Goal: Information Seeking & Learning: Learn about a topic

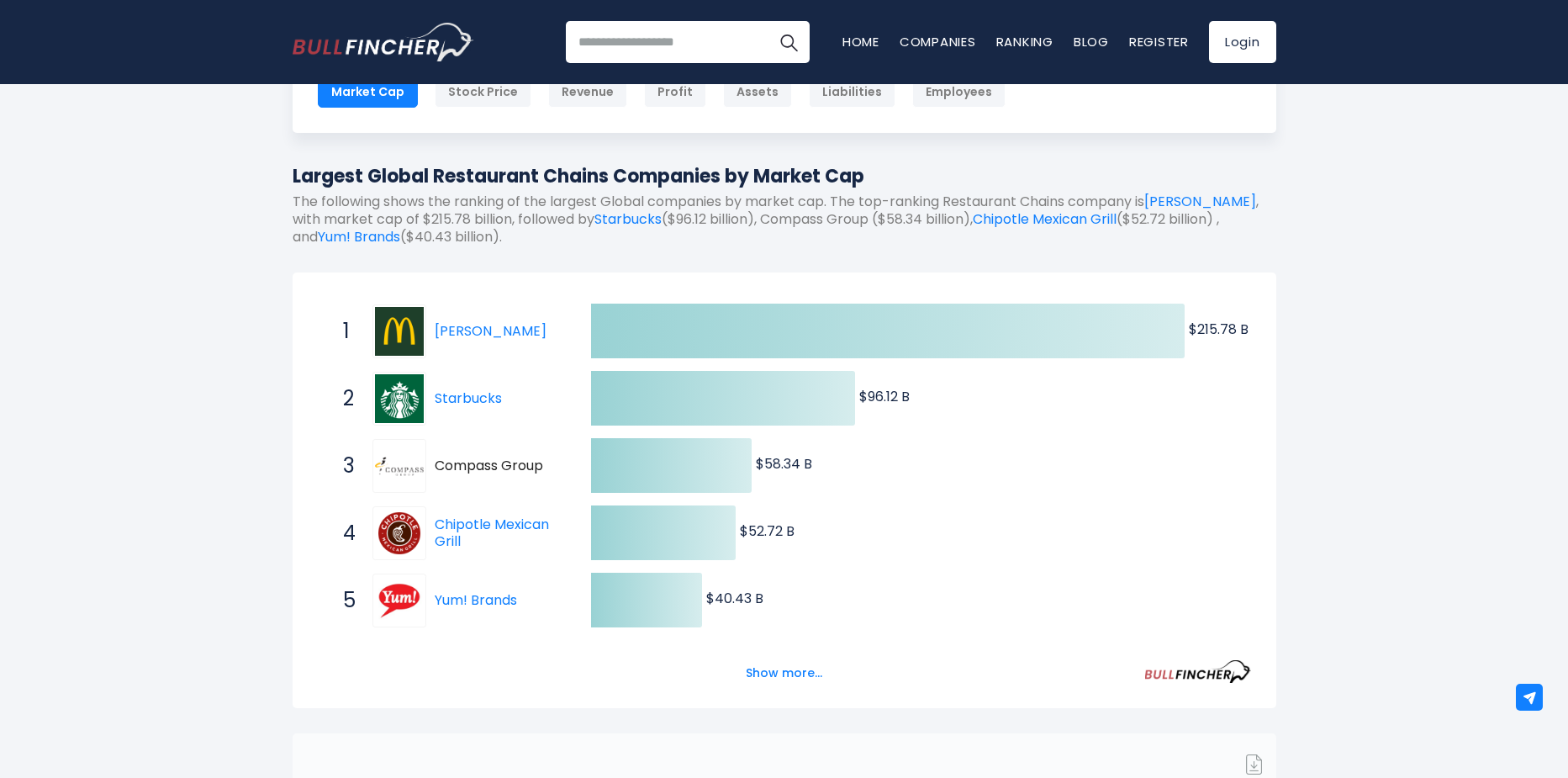
scroll to position [224, 0]
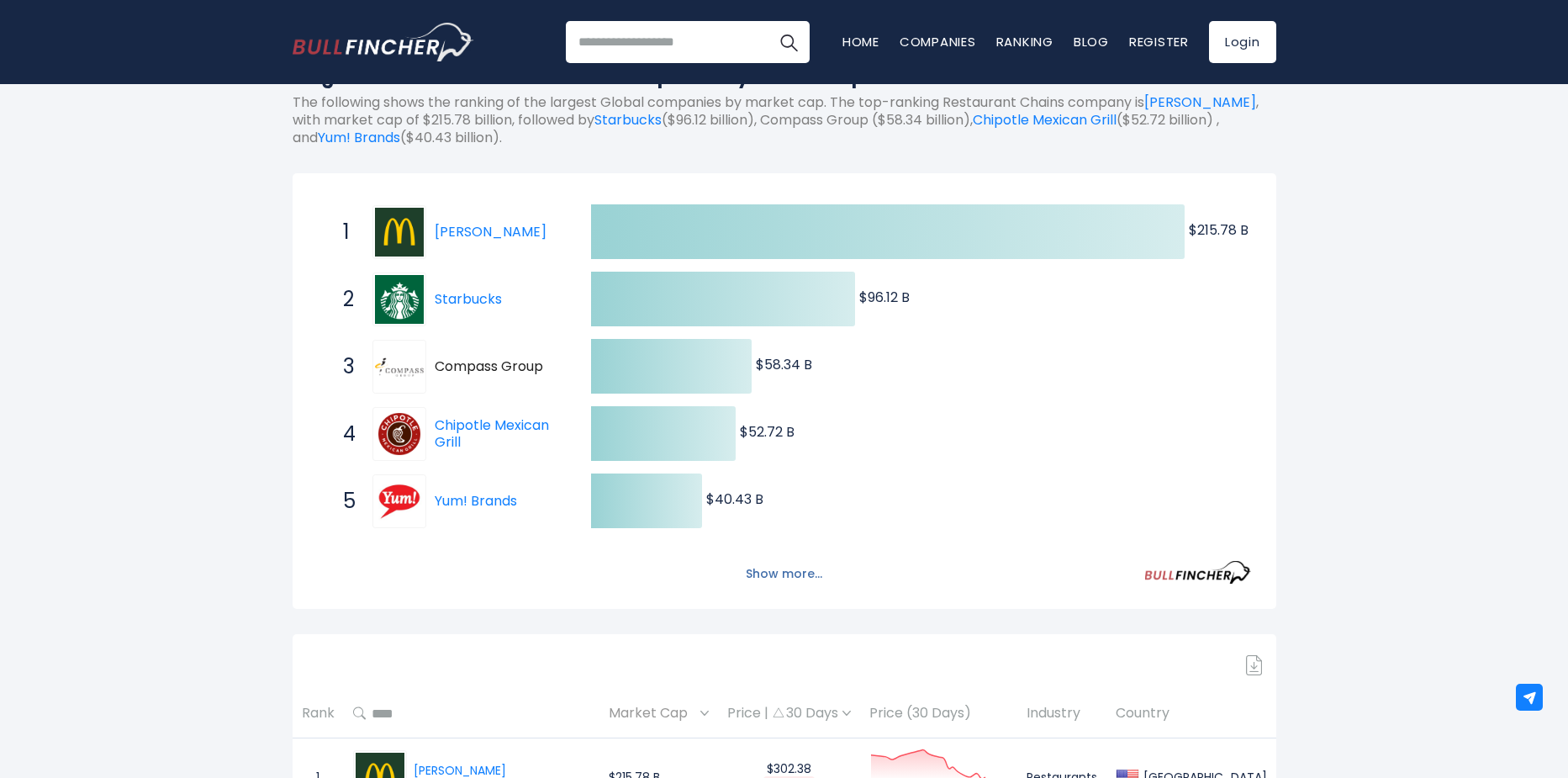
click at [780, 575] on button "Show more..." at bounding box center [784, 574] width 97 height 28
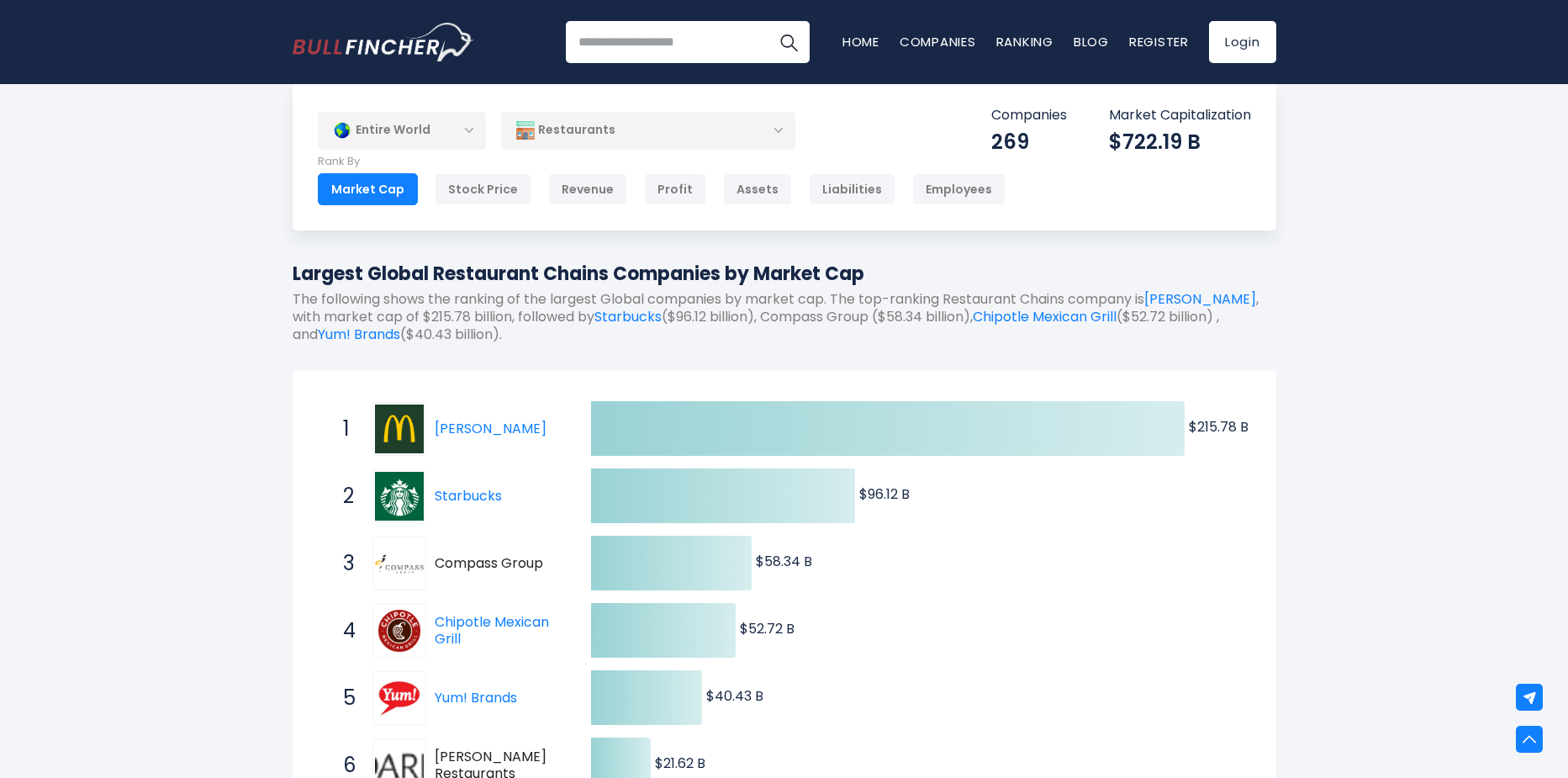
scroll to position [0, 0]
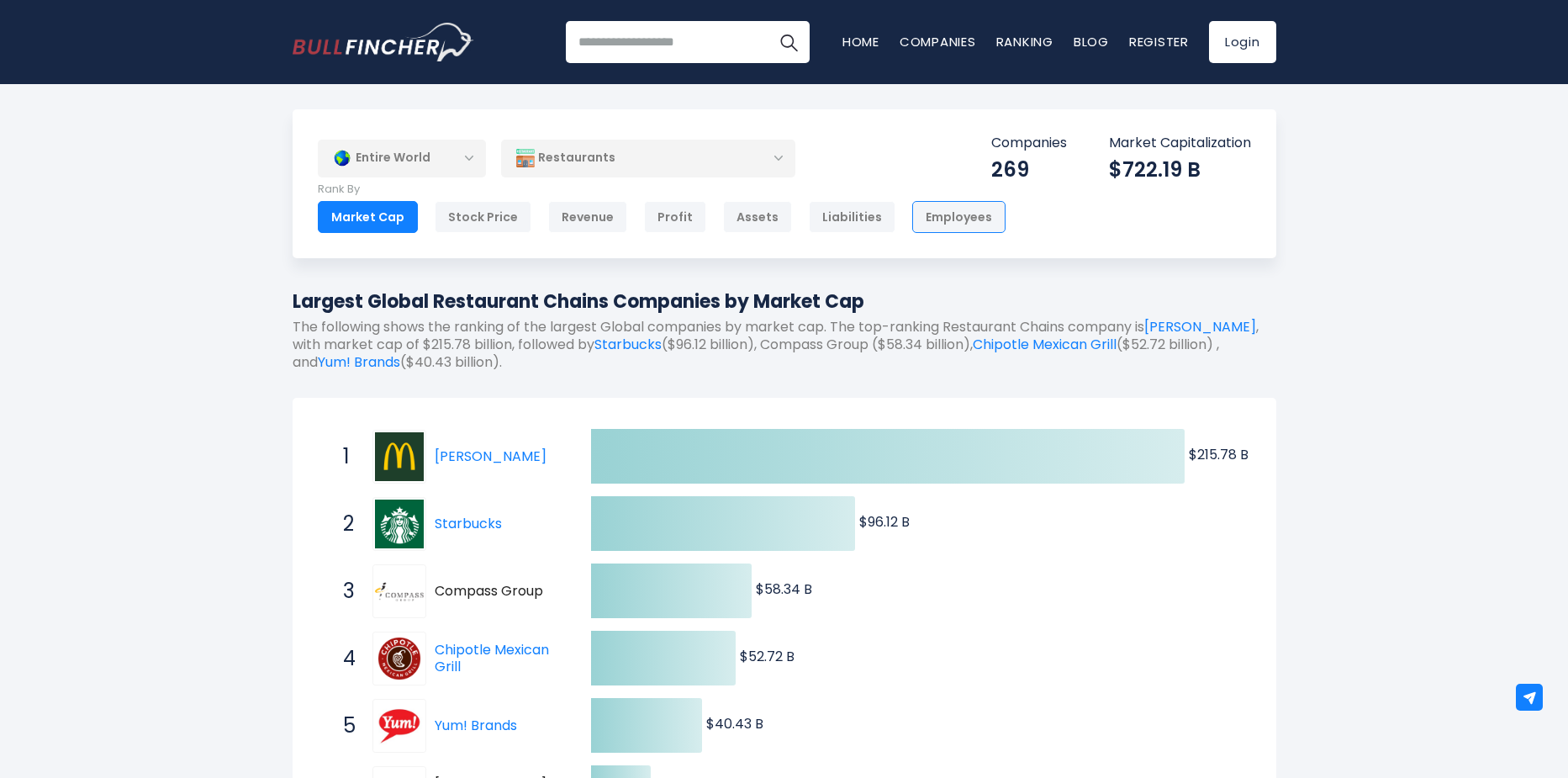
click at [943, 209] on div "Employees" at bounding box center [959, 217] width 93 height 32
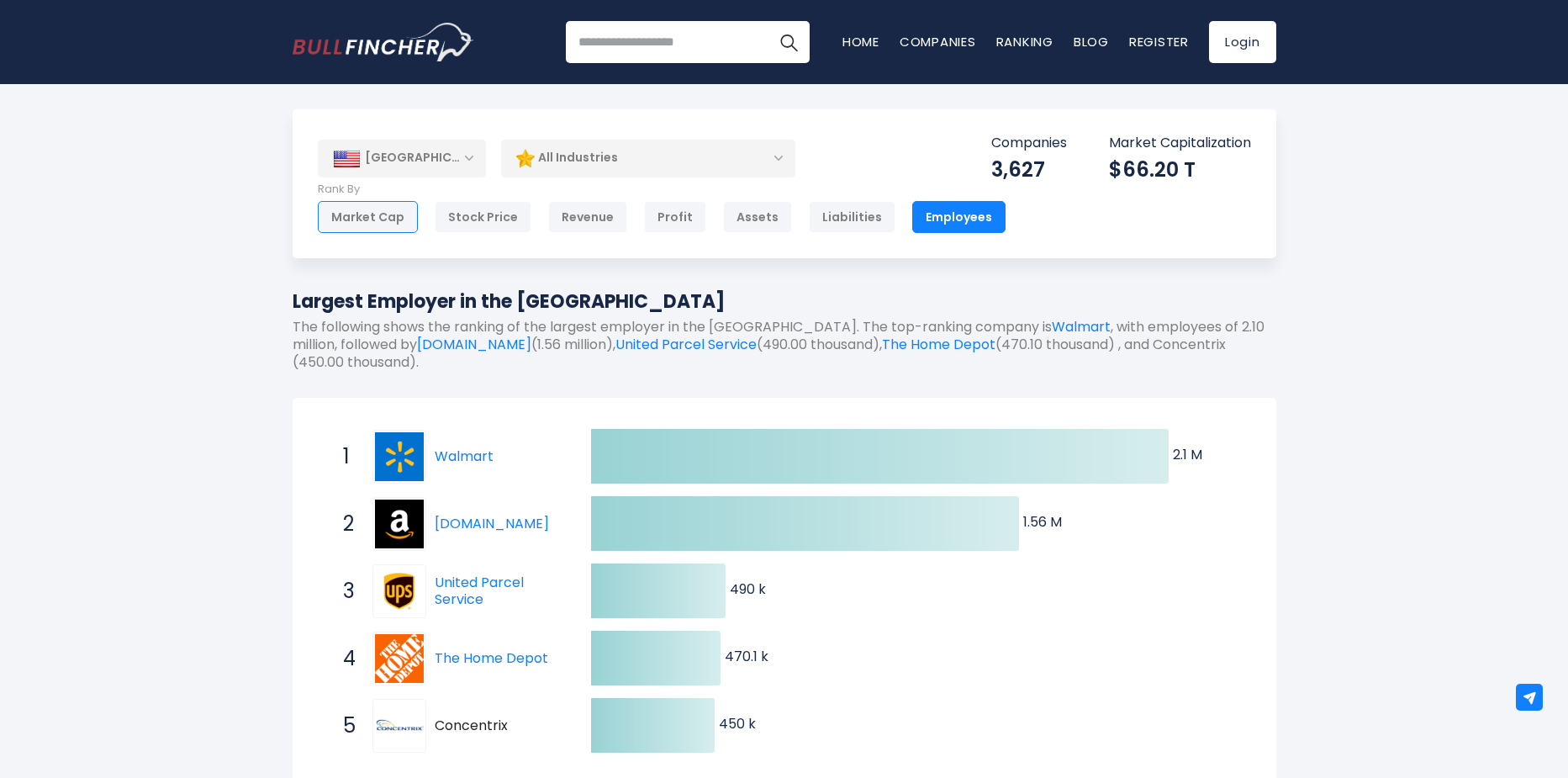
click at [343, 215] on div "Market Cap" at bounding box center [368, 217] width 100 height 32
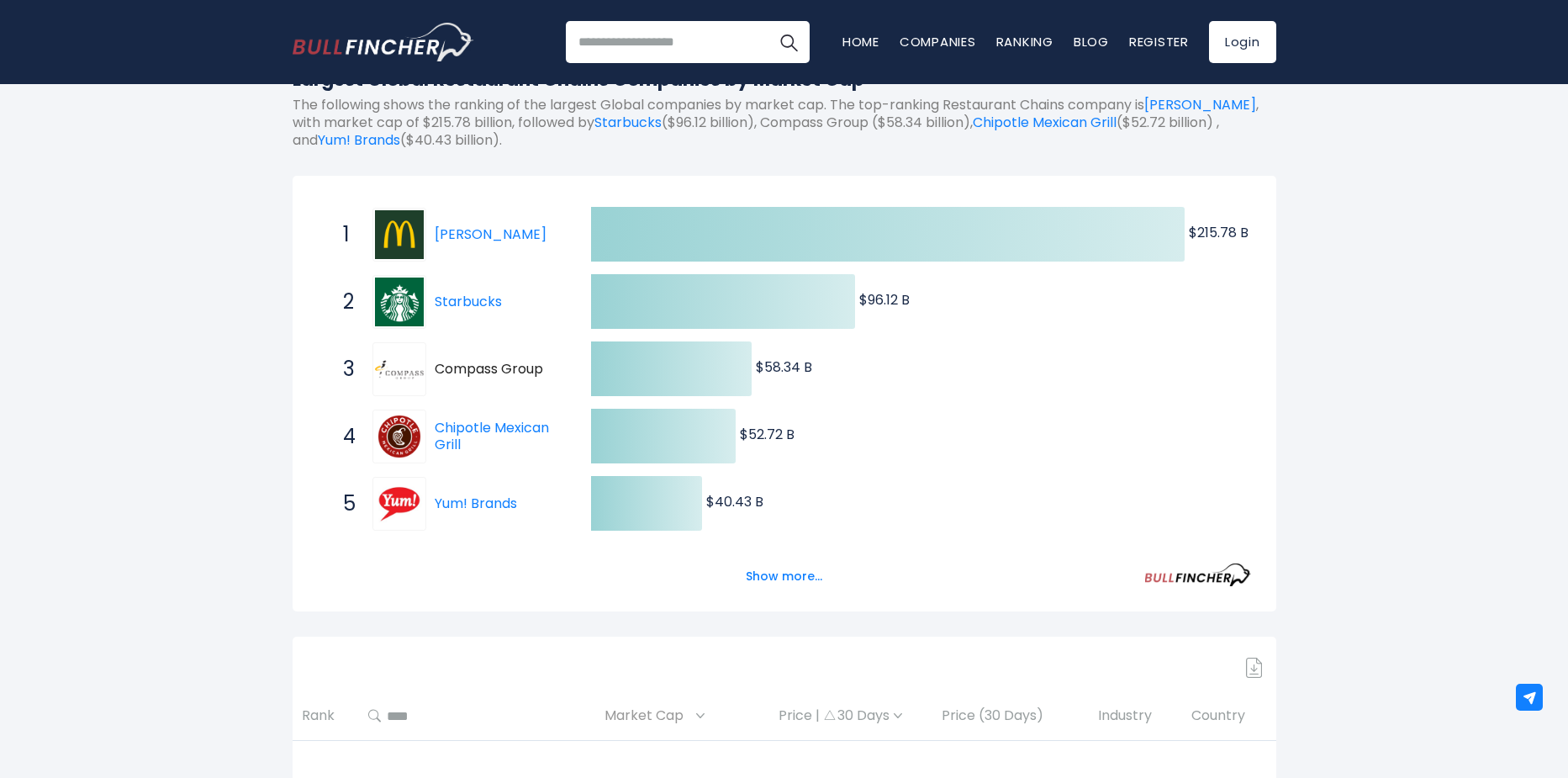
scroll to position [224, 0]
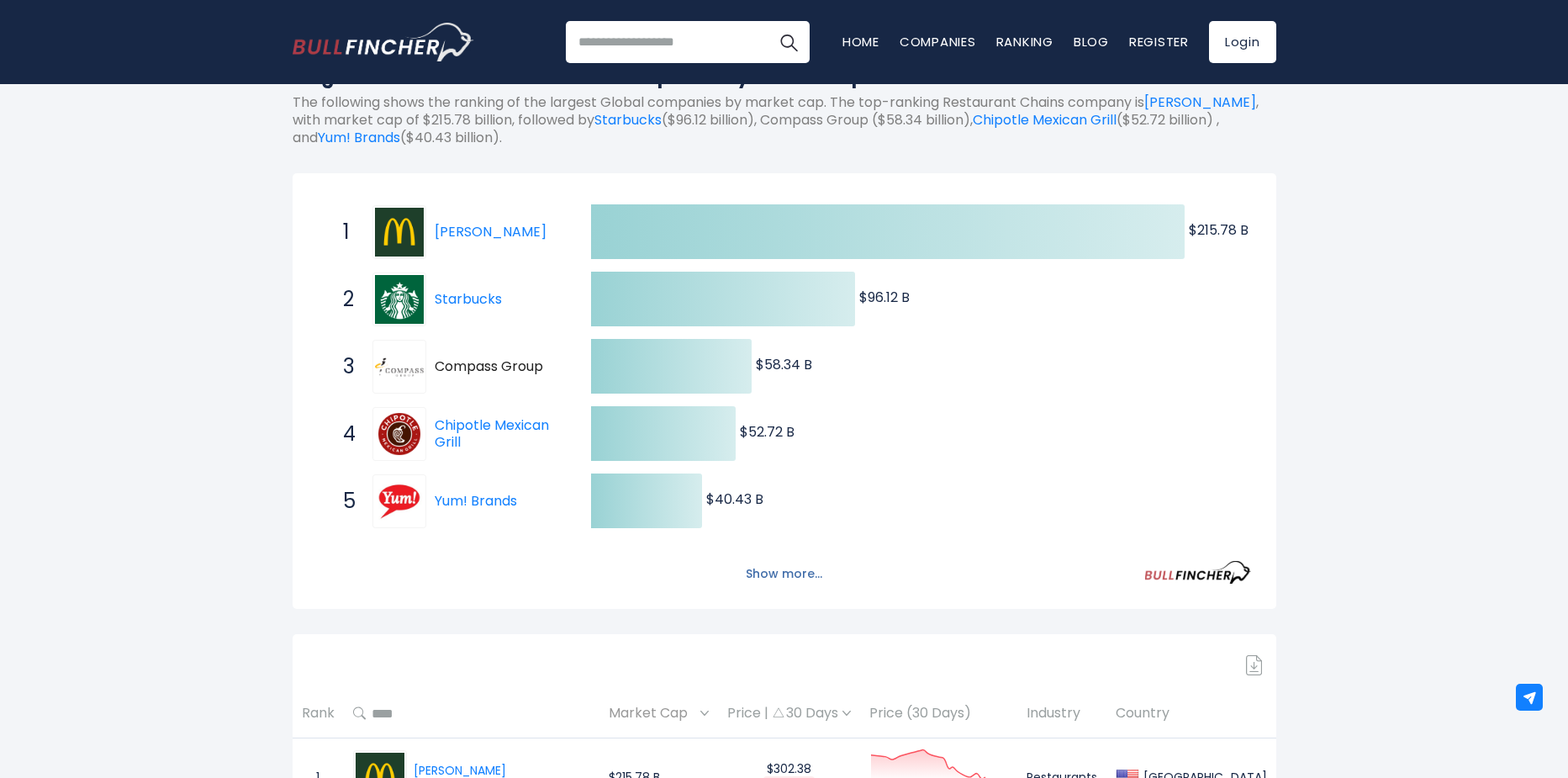
click at [787, 568] on button "Show more..." at bounding box center [784, 574] width 97 height 28
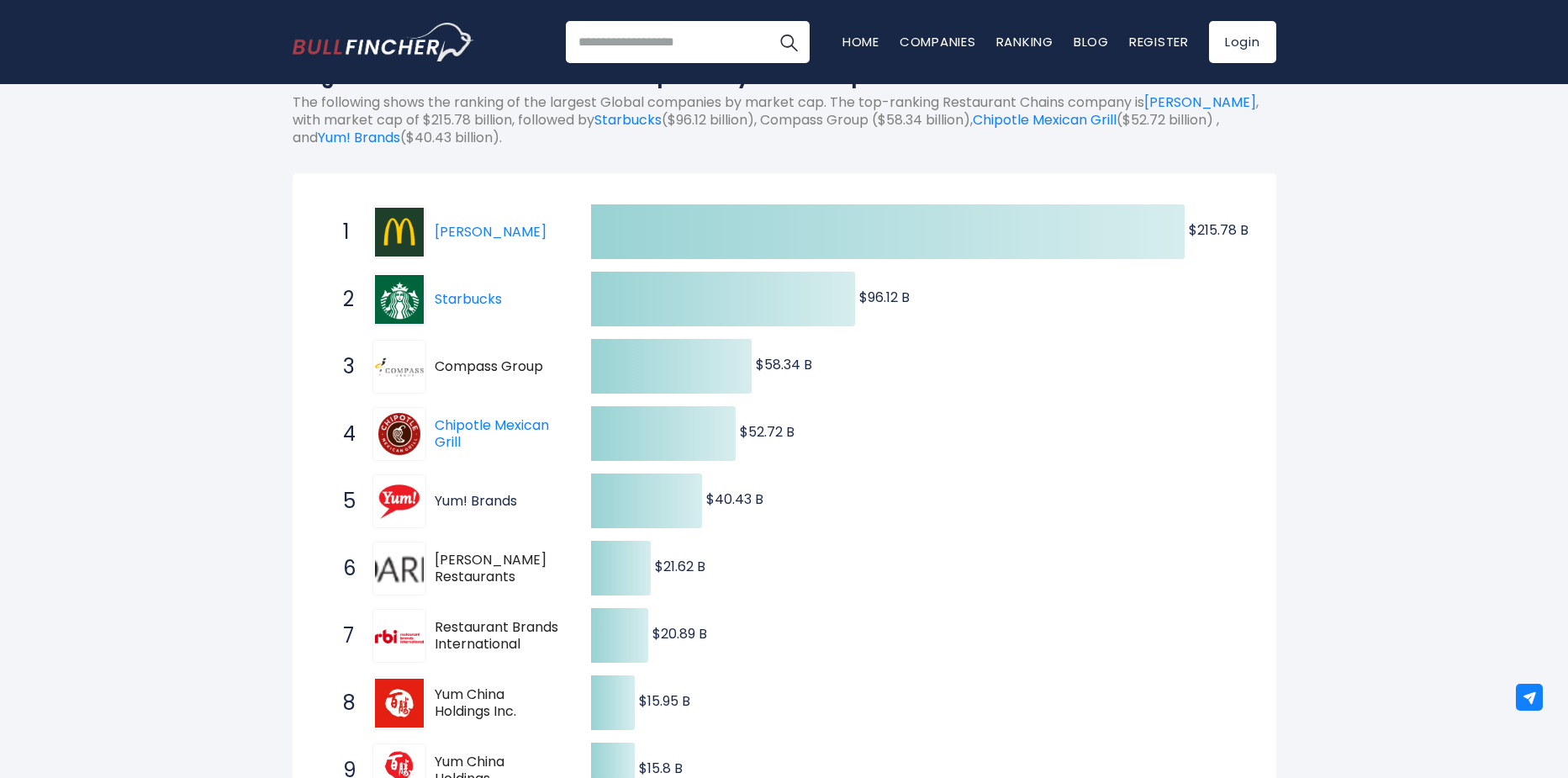
click at [480, 497] on link "Yum! Brands" at bounding box center [476, 501] width 82 height 19
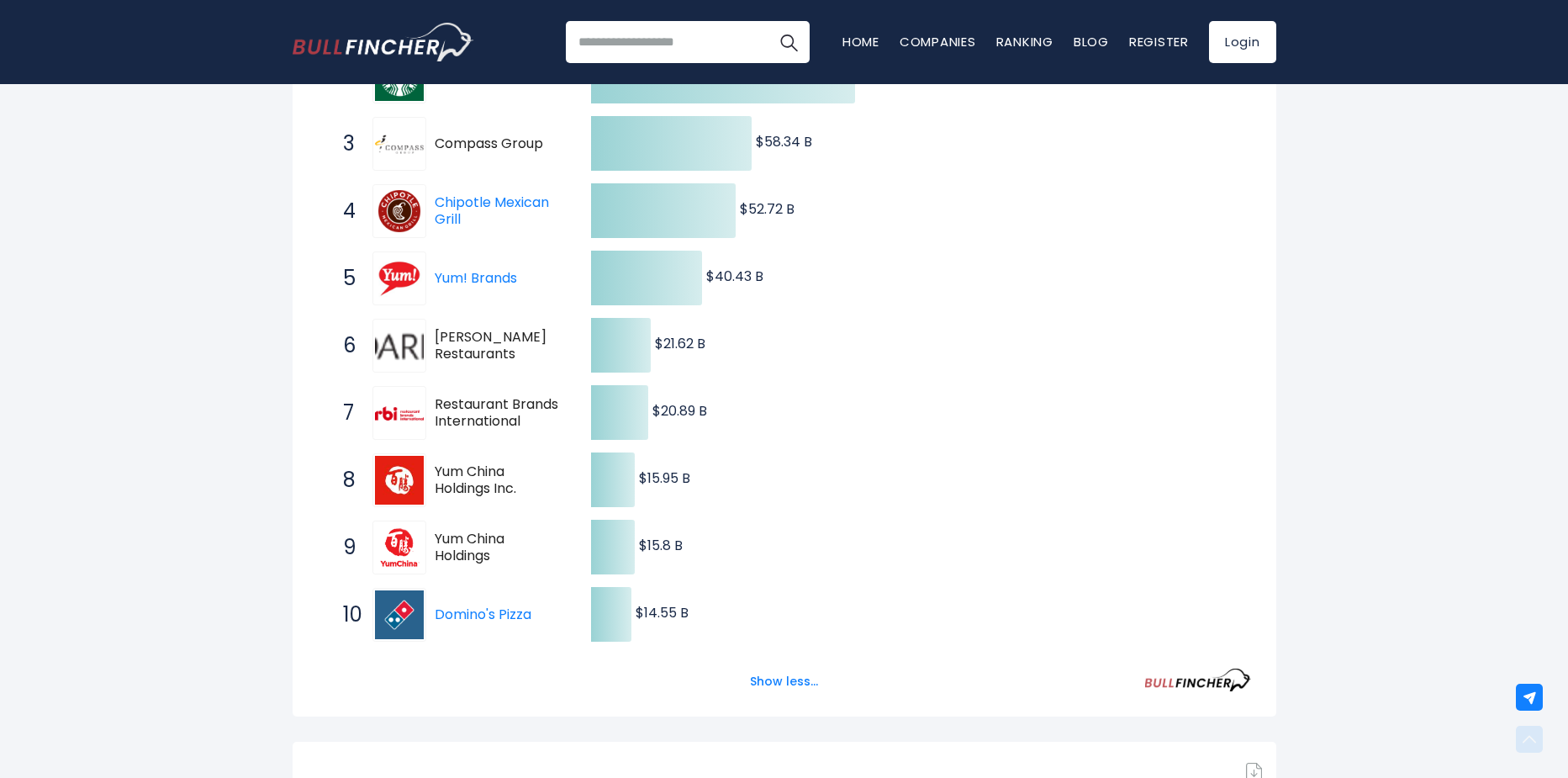
scroll to position [448, 0]
